Goal: Navigation & Orientation: Find specific page/section

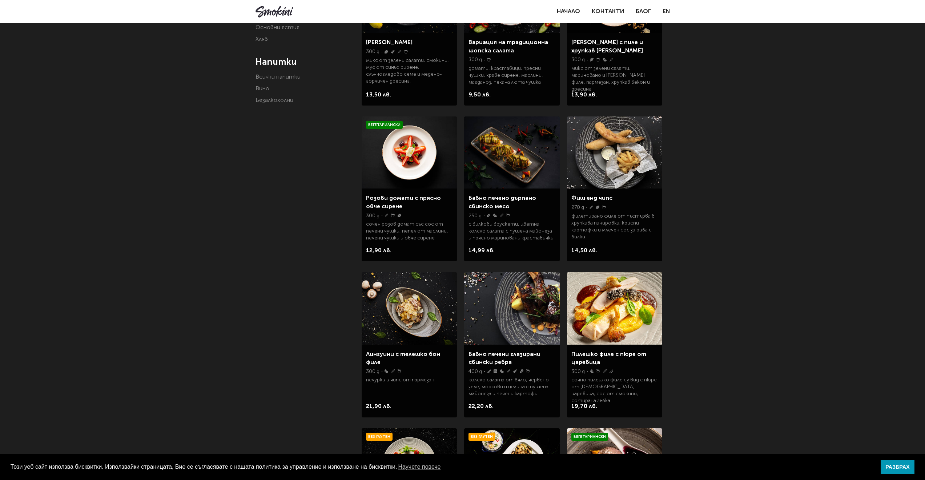
scroll to position [218, 0]
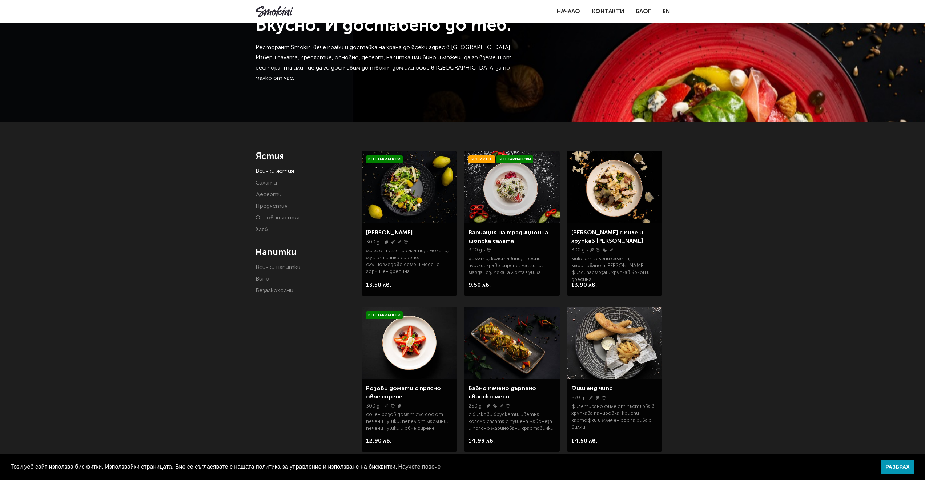
scroll to position [36, 0]
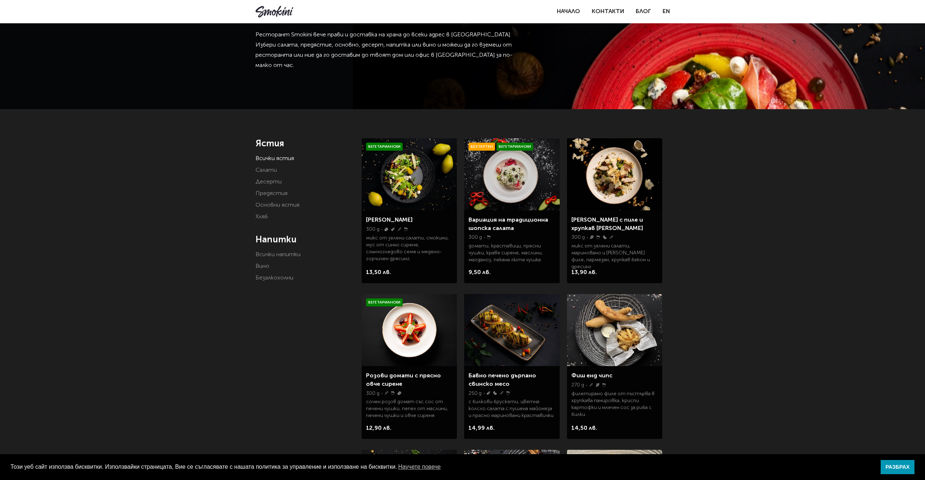
click at [517, 329] on img at bounding box center [511, 330] width 95 height 72
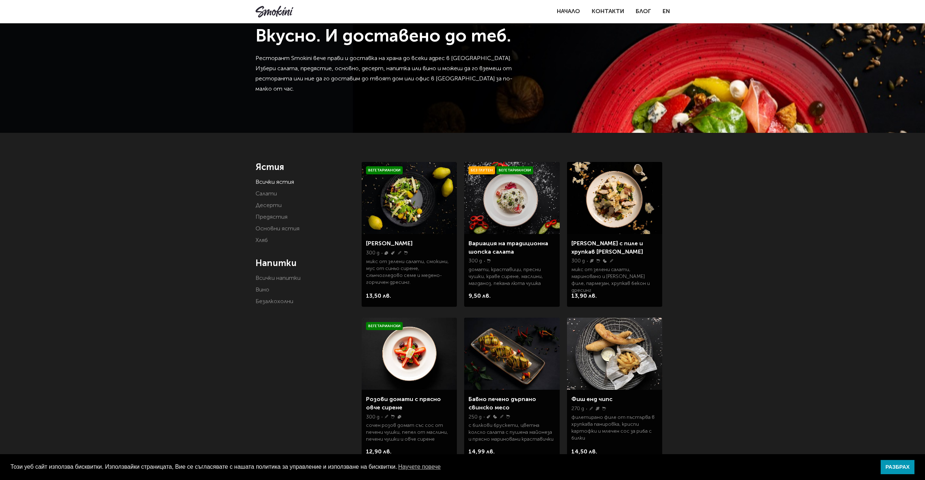
scroll to position [0, 0]
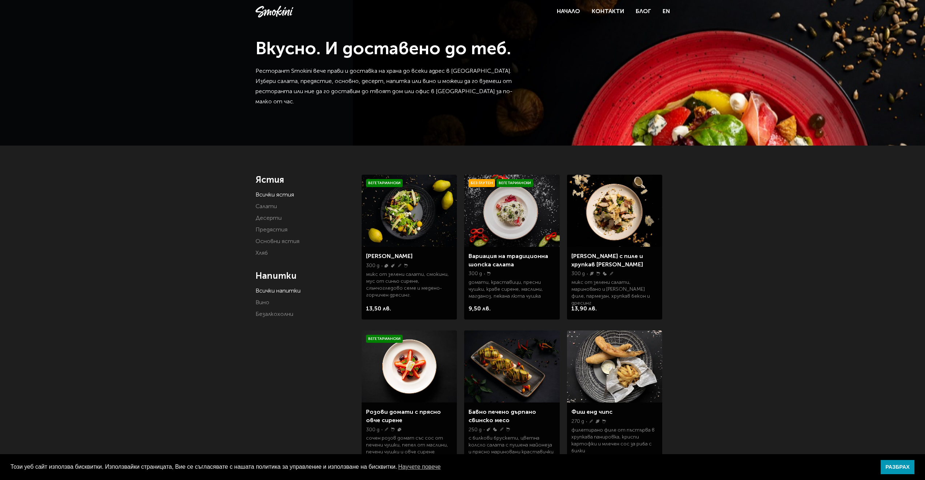
click at [281, 293] on link "Всички напитки" at bounding box center [278, 291] width 45 height 6
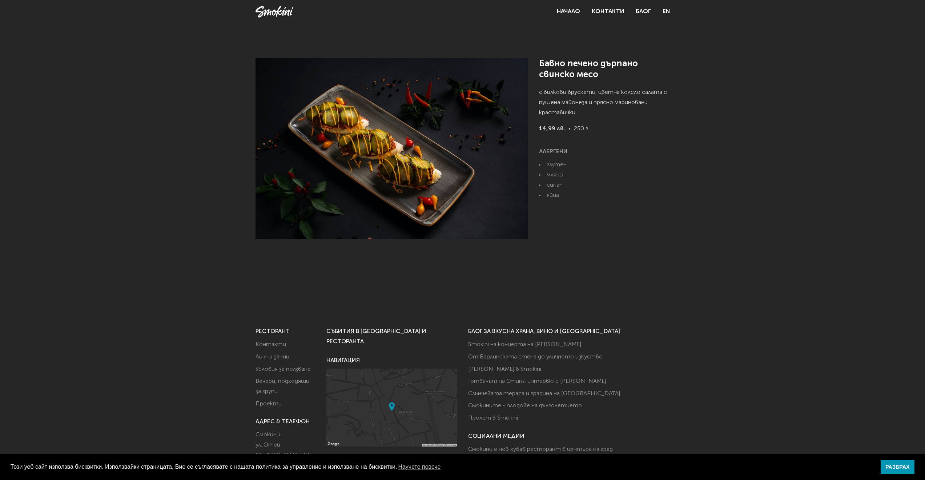
click at [378, 163] on img at bounding box center [392, 148] width 273 height 181
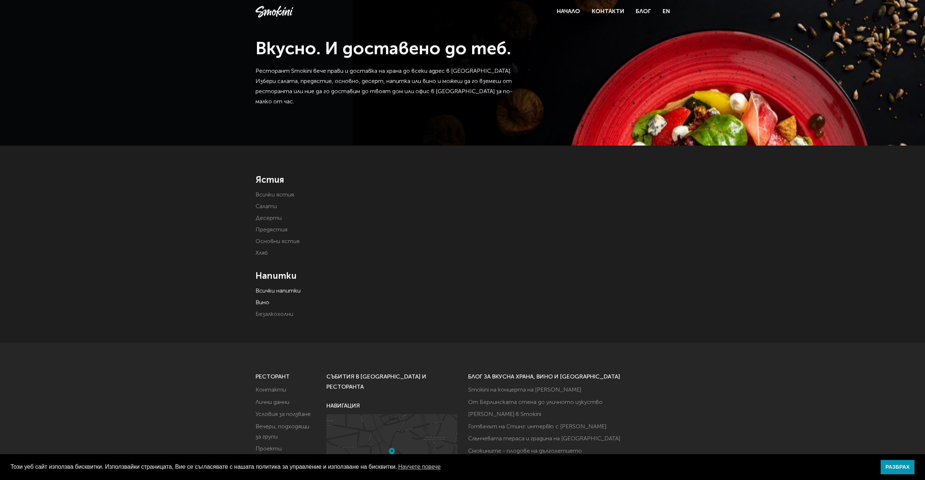
click at [262, 303] on link "Вино" at bounding box center [263, 303] width 14 height 6
click at [269, 316] on link "Безалкохолни" at bounding box center [275, 314] width 38 height 6
click at [265, 304] on link "Вино" at bounding box center [263, 303] width 14 height 6
